Goal: Task Accomplishment & Management: Use online tool/utility

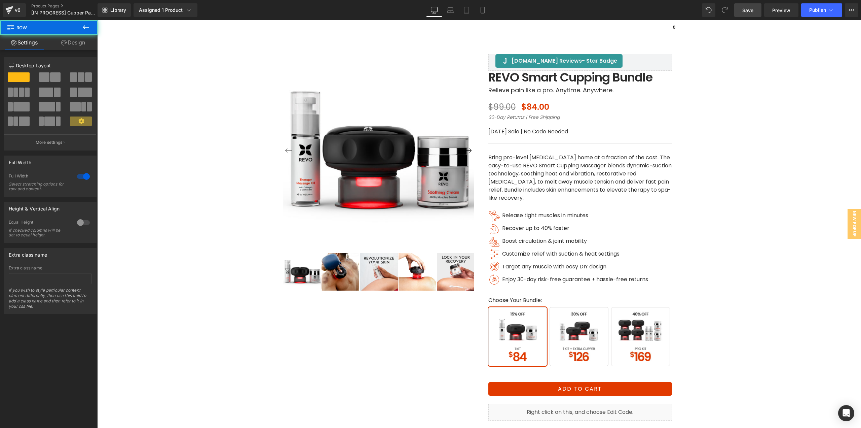
click at [746, 11] on span "Save" at bounding box center [748, 10] width 11 height 7
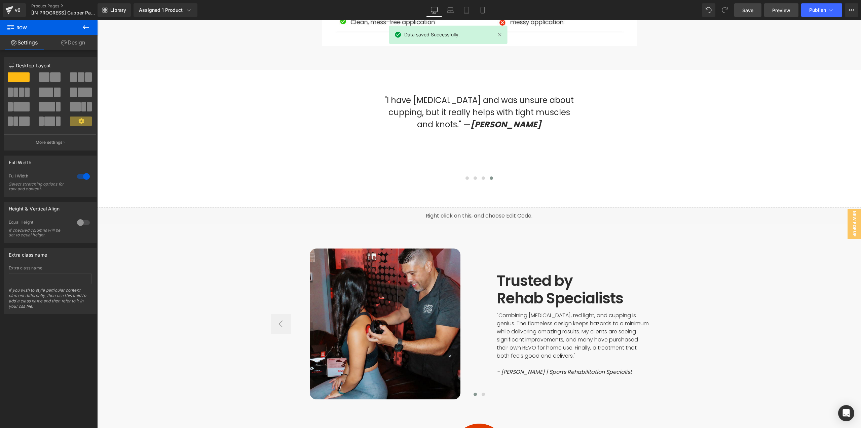
click at [776, 12] on span "Preview" at bounding box center [782, 10] width 18 height 7
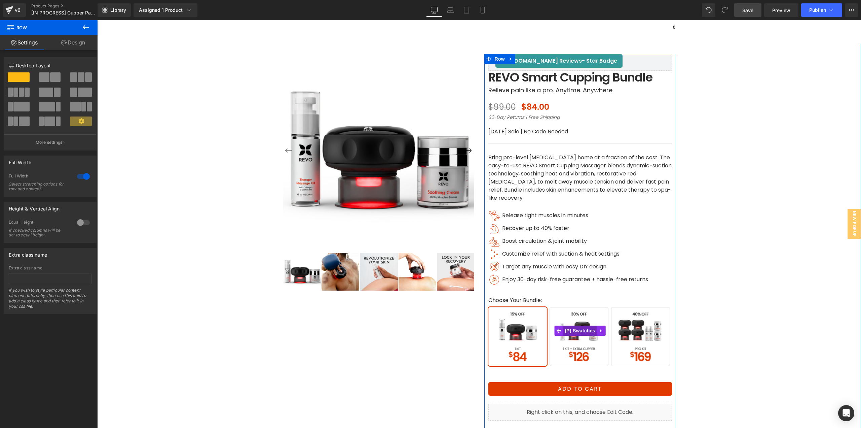
click at [578, 329] on span "(P) Swatches" at bounding box center [580, 330] width 34 height 10
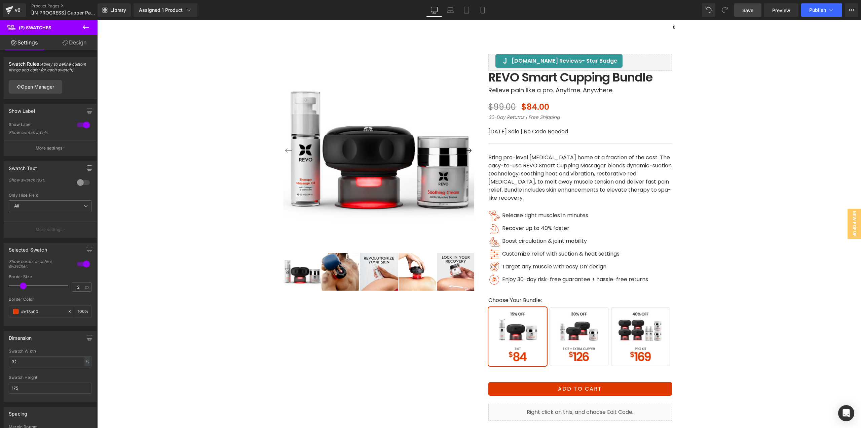
click at [53, 143] on button "More settings" at bounding box center [50, 148] width 92 height 16
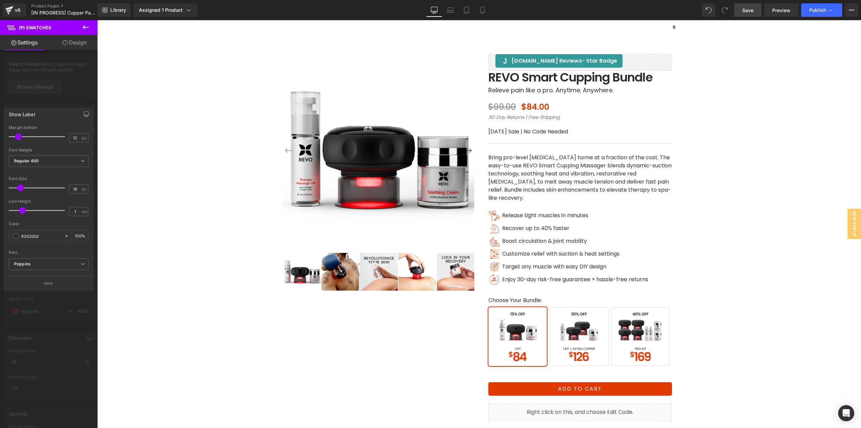
click at [44, 67] on div at bounding box center [49, 225] width 98 height 411
click at [36, 83] on link "Open Manager" at bounding box center [35, 86] width 53 height 13
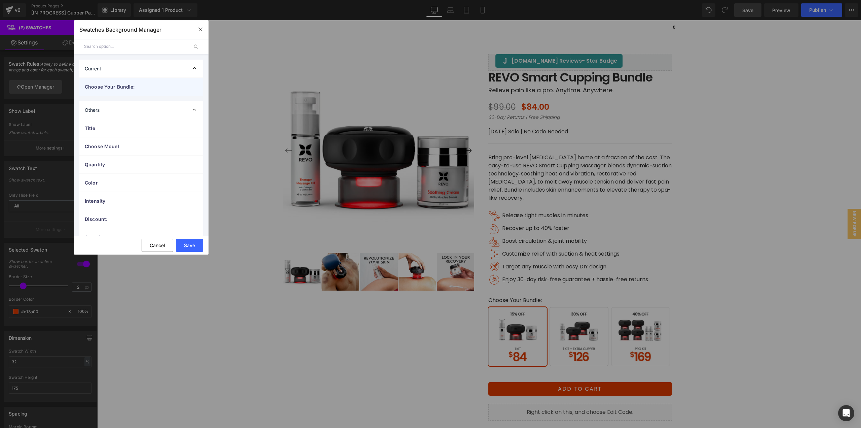
click at [118, 85] on span "Choose Your Bundle:" at bounding box center [135, 86] width 100 height 7
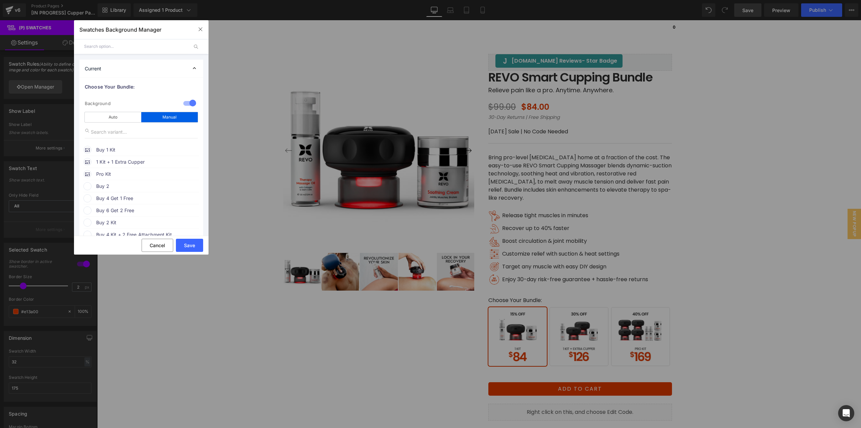
click at [108, 149] on span "Buy 1 Kit" at bounding box center [147, 150] width 102 height 8
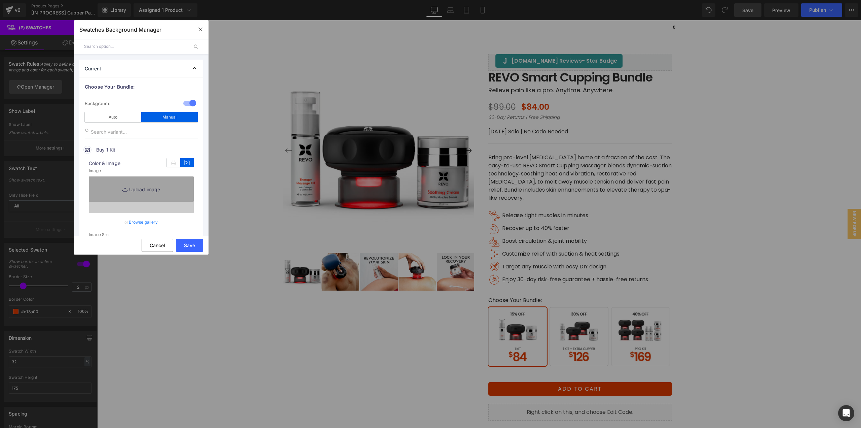
type input "[URL][DOMAIN_NAME]"
click at [141, 219] on link "Browse gallery" at bounding box center [143, 222] width 29 height 12
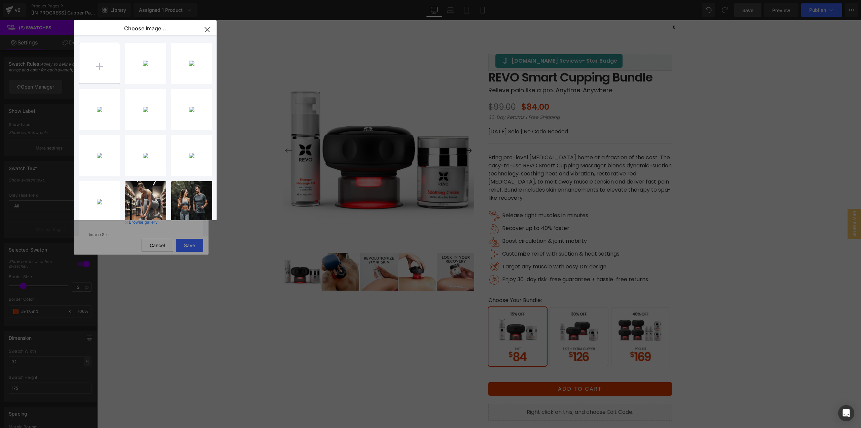
click at [100, 61] on input "file" at bounding box center [99, 63] width 40 height 40
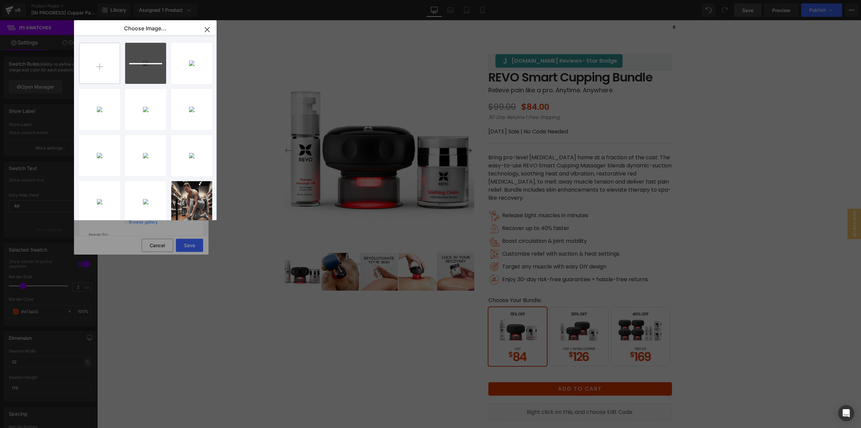
click at [105, 71] on input "file" at bounding box center [99, 63] width 40 height 40
type input "C:\fakepath\Bundle_1 Kit_Desktop-1.jpg"
click at [111, 73] on input "file" at bounding box center [99, 63] width 40 height 40
type input "C:\fakepath\Bundle_ProKit_Desktop.jpg"
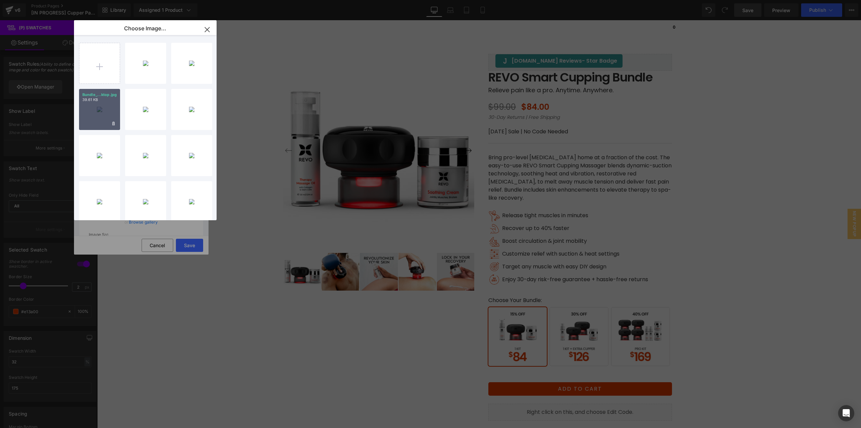
click at [102, 115] on div "Bundle_...ktop.jpg 39.61 KB" at bounding box center [99, 109] width 41 height 41
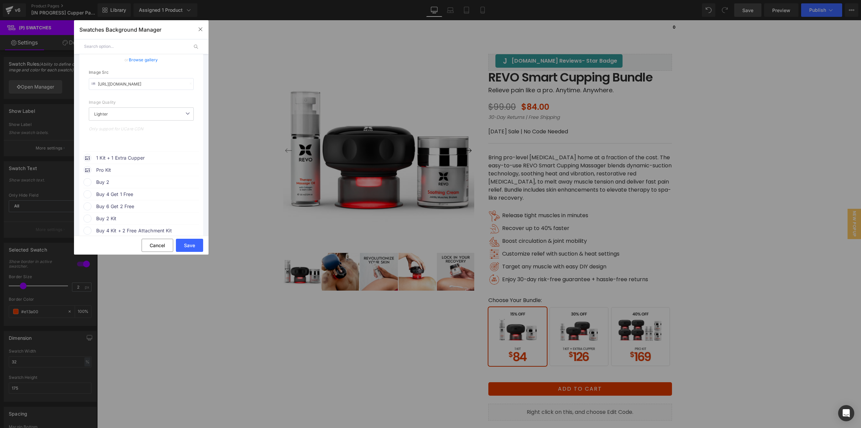
scroll to position [168, 0]
click at [136, 149] on span "1 Kit + 1 Extra Cupper" at bounding box center [147, 152] width 102 height 8
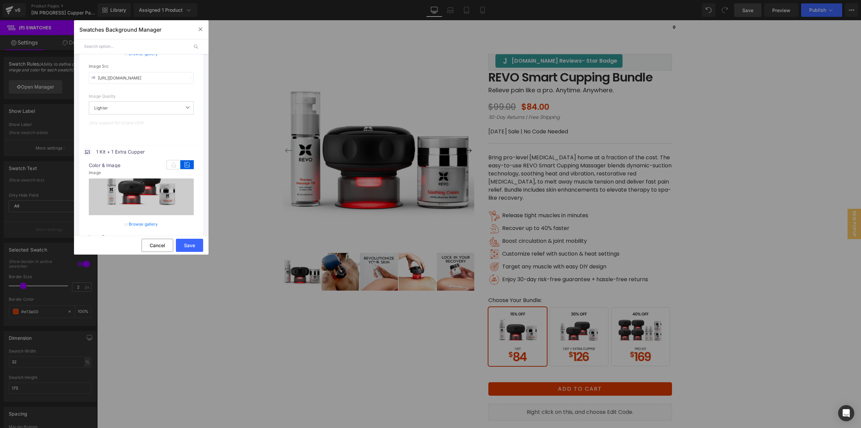
click at [138, 223] on link "Browse gallery" at bounding box center [143, 224] width 29 height 12
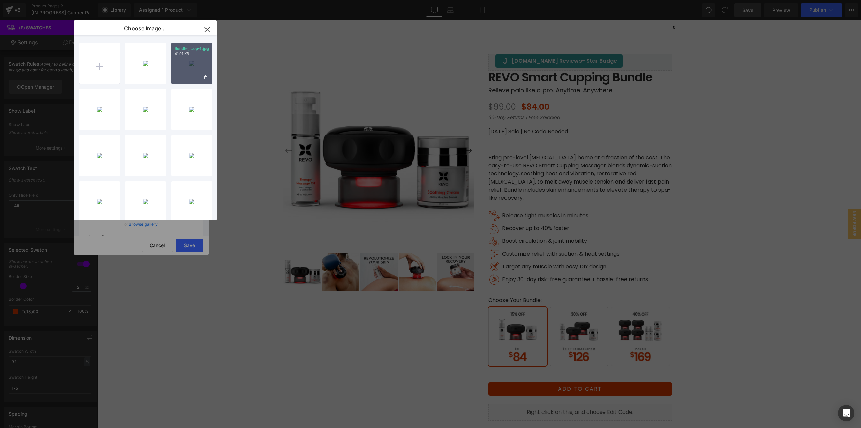
click at [187, 70] on div "Bundle_...op-1.jpg 41.91 KB" at bounding box center [191, 63] width 41 height 41
type input "[URL][DOMAIN_NAME]"
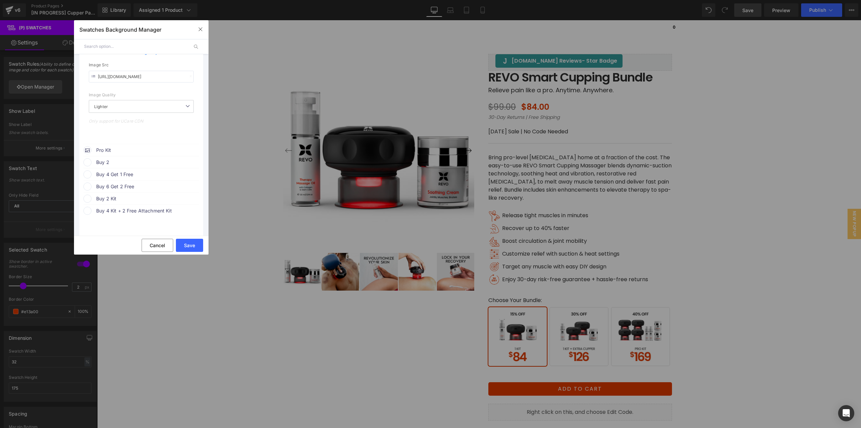
scroll to position [404, 0]
click at [127, 82] on span "Pro Kit" at bounding box center [147, 86] width 102 height 8
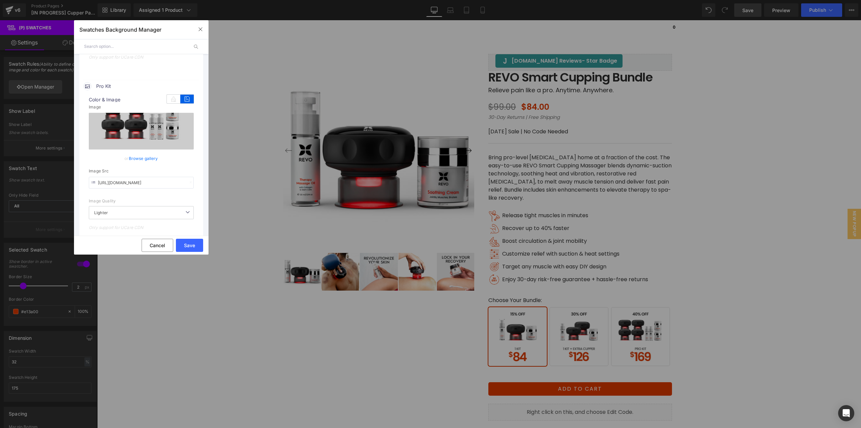
click at [145, 154] on link "Browse gallery" at bounding box center [143, 158] width 29 height 12
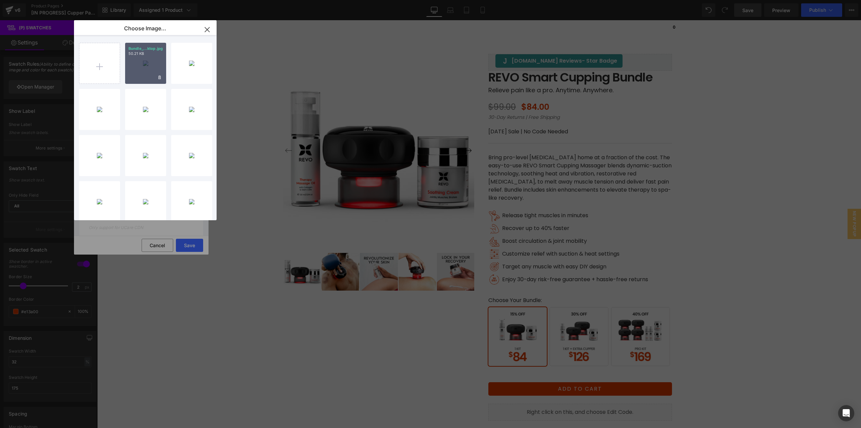
click at [133, 66] on div "Bundle_...ktop.jpg 50.21 KB" at bounding box center [145, 63] width 41 height 41
type input "[URL][DOMAIN_NAME]"
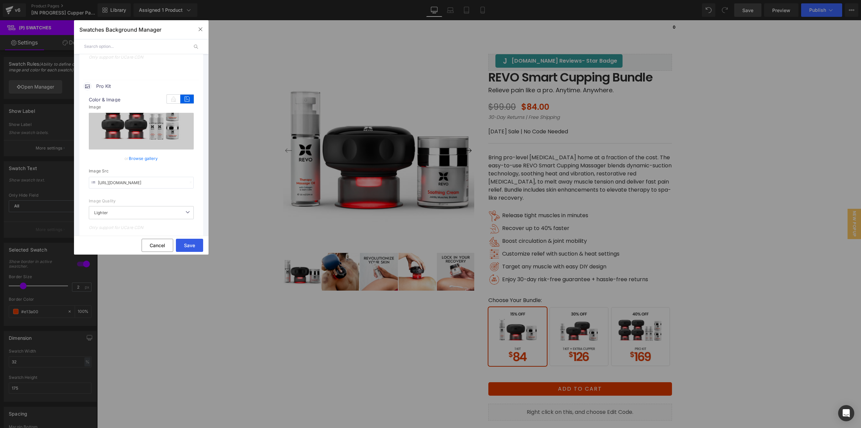
click at [186, 248] on button "Save" at bounding box center [189, 245] width 27 height 13
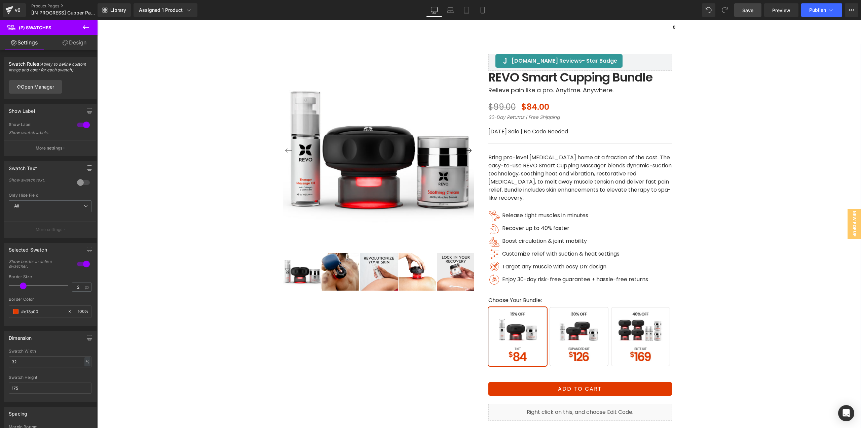
drag, startPoint x: 719, startPoint y: 230, endPoint x: 743, endPoint y: 152, distance: 81.2
click at [719, 230] on div "‹ ›" at bounding box center [479, 251] width 757 height 463
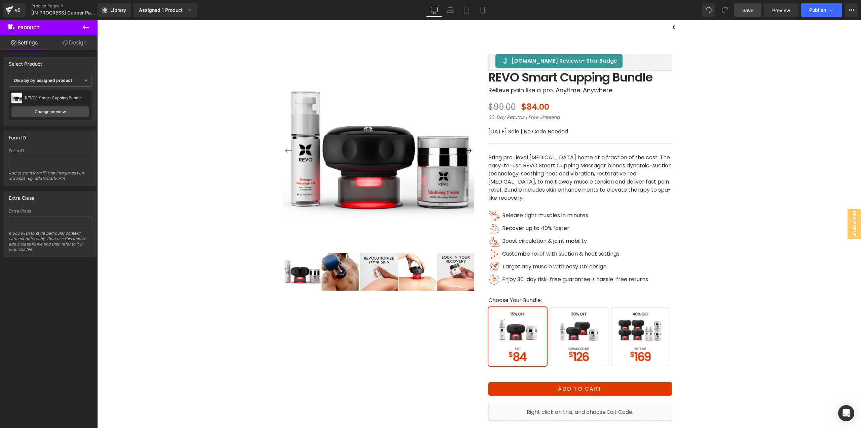
click at [754, 12] on link "Save" at bounding box center [748, 9] width 27 height 13
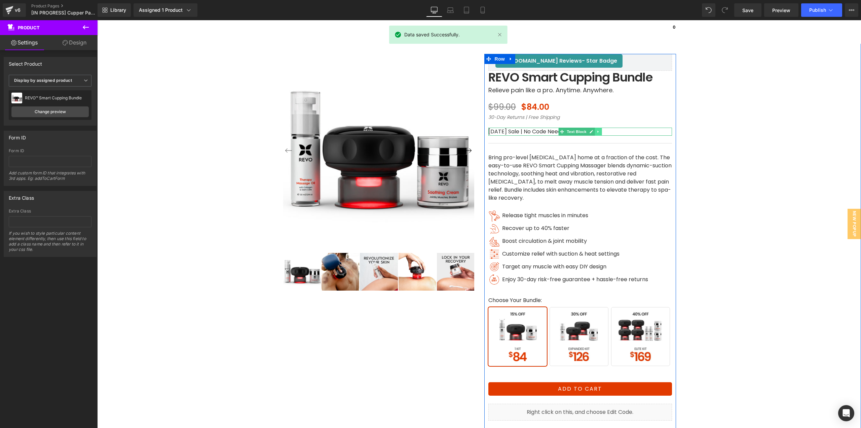
click at [597, 133] on icon at bounding box center [599, 132] width 4 height 4
click at [600, 132] on icon at bounding box center [602, 132] width 4 height 4
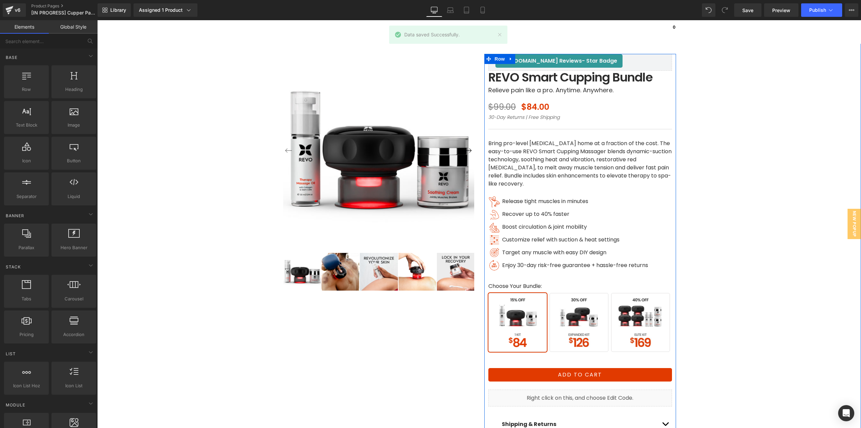
scroll to position [34, 0]
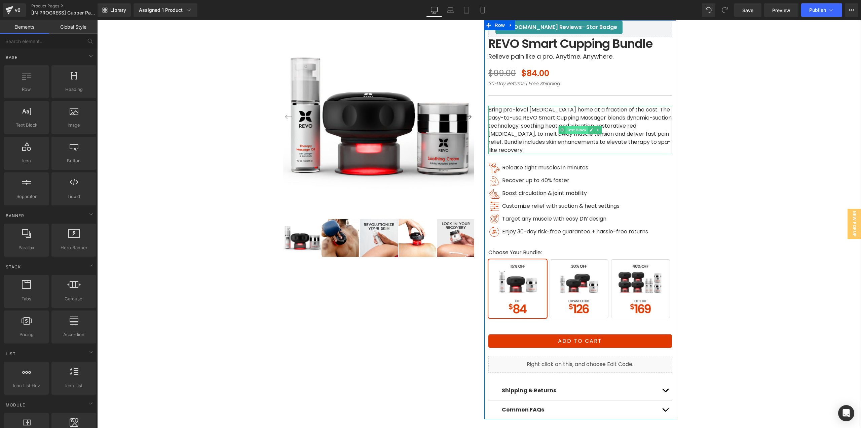
click at [583, 133] on span "Text Block" at bounding box center [577, 130] width 22 height 8
click at [569, 128] on span "Text Block" at bounding box center [577, 130] width 22 height 8
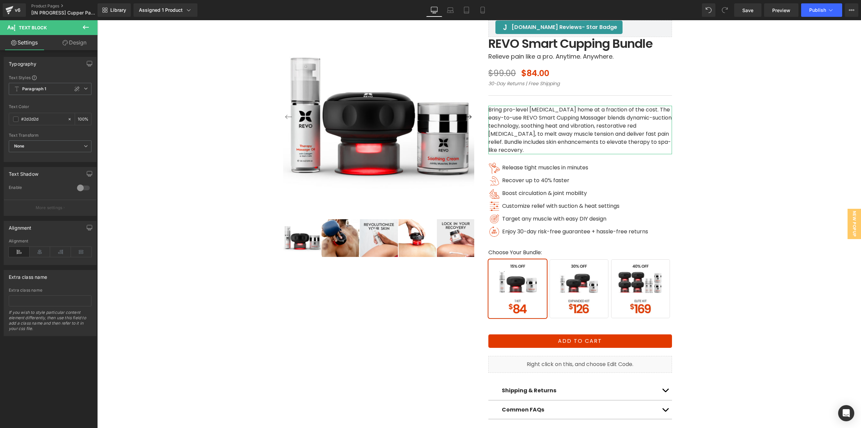
drag, startPoint x: 77, startPoint y: 45, endPoint x: 46, endPoint y: 101, distance: 64.2
click at [77, 45] on link "Design" at bounding box center [74, 42] width 49 height 15
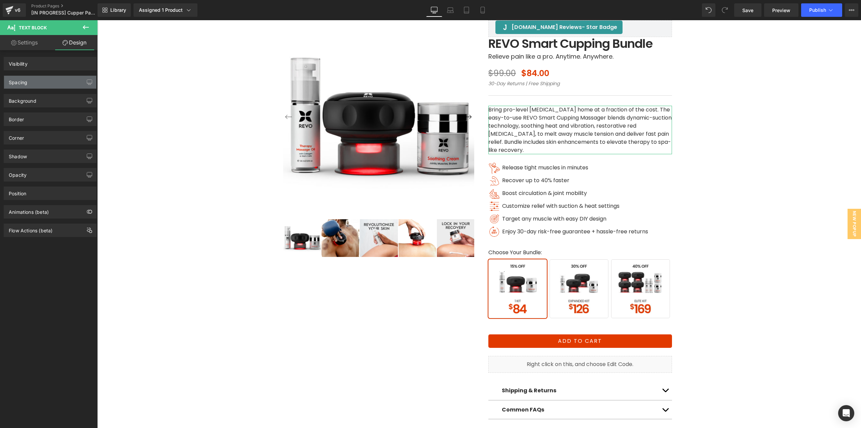
click at [31, 83] on div "Spacing" at bounding box center [50, 82] width 92 height 13
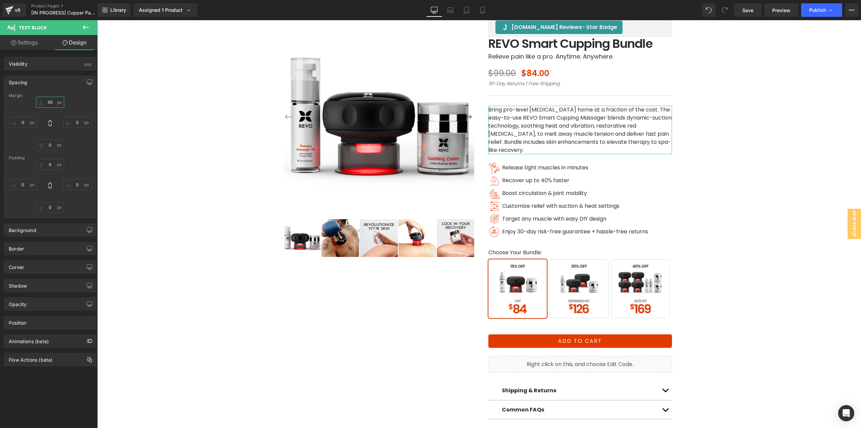
click at [53, 102] on input "XS" at bounding box center [50, 102] width 28 height 11
type input "XS0"
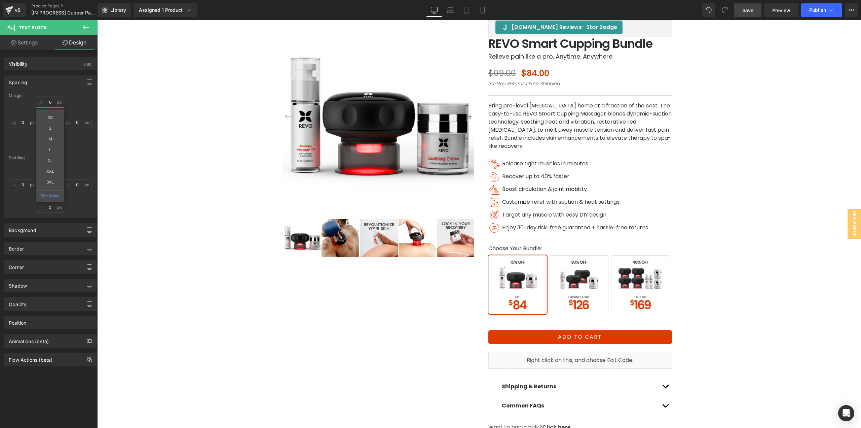
type input "6"
drag, startPoint x: 753, startPoint y: 7, endPoint x: 746, endPoint y: 14, distance: 9.5
click at [753, 7] on span "Save" at bounding box center [748, 10] width 11 height 7
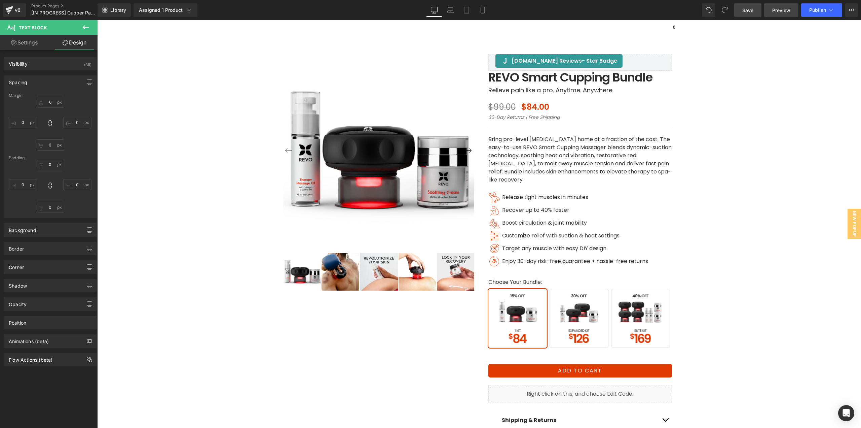
click at [782, 10] on span "Preview" at bounding box center [782, 10] width 18 height 7
click at [778, 13] on span "Preview" at bounding box center [782, 10] width 18 height 7
click at [745, 11] on span "Save" at bounding box center [748, 10] width 11 height 7
click at [785, 13] on span "Preview" at bounding box center [782, 10] width 18 height 7
drag, startPoint x: 751, startPoint y: 15, endPoint x: 784, endPoint y: 2, distance: 35.4
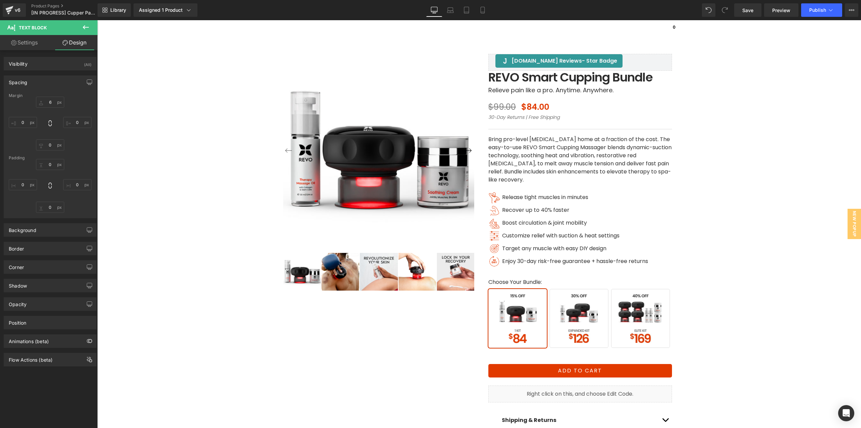
click at [751, 15] on link "Save" at bounding box center [748, 9] width 27 height 13
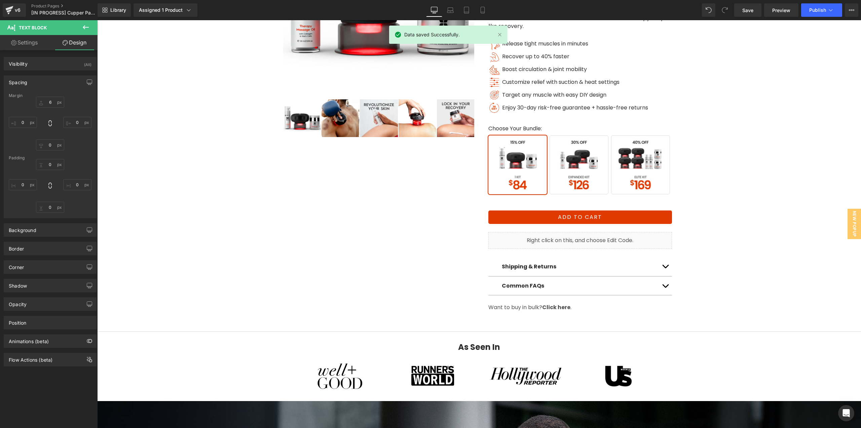
scroll to position [168, 0]
